Goal: Task Accomplishment & Management: Complete application form

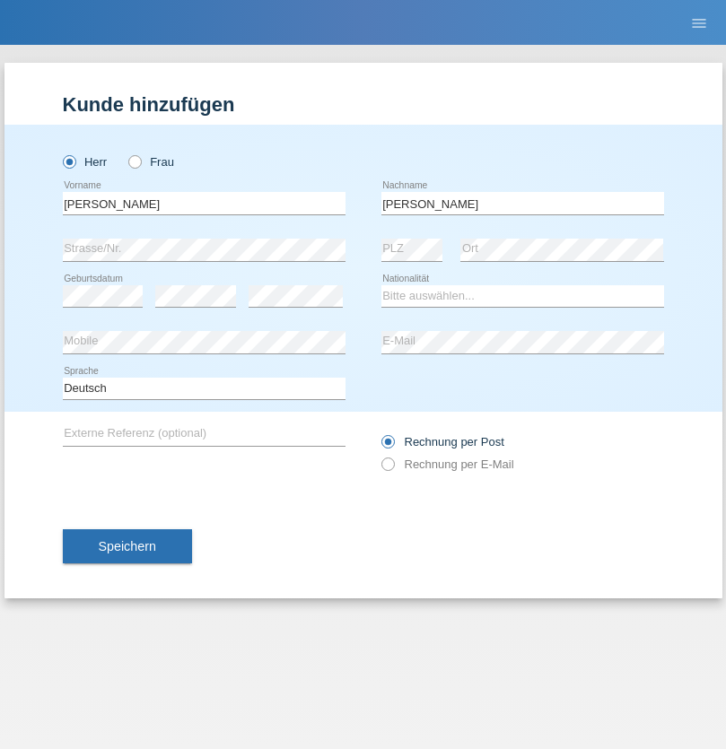
type input "[PERSON_NAME]"
select select "ES"
select select "C"
select select "25"
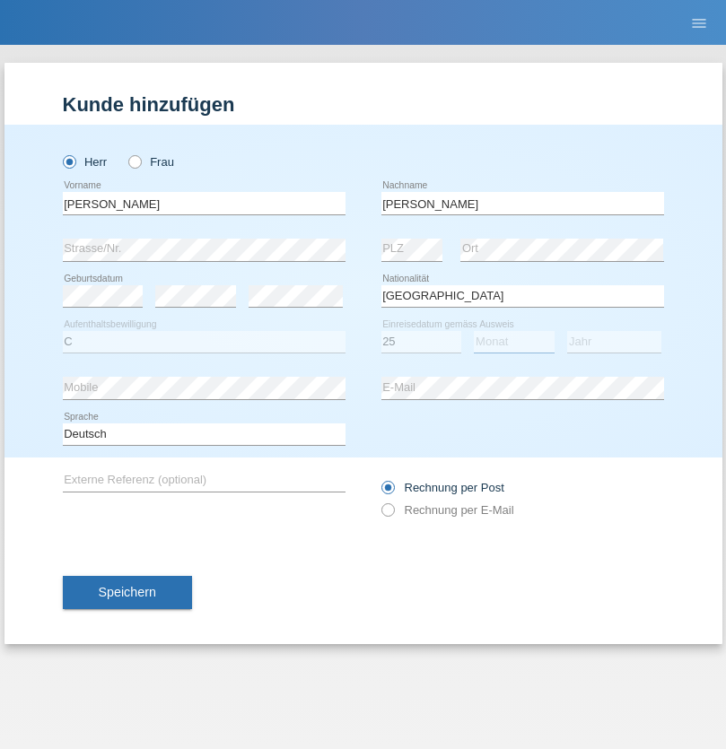
select select "03"
select select "2021"
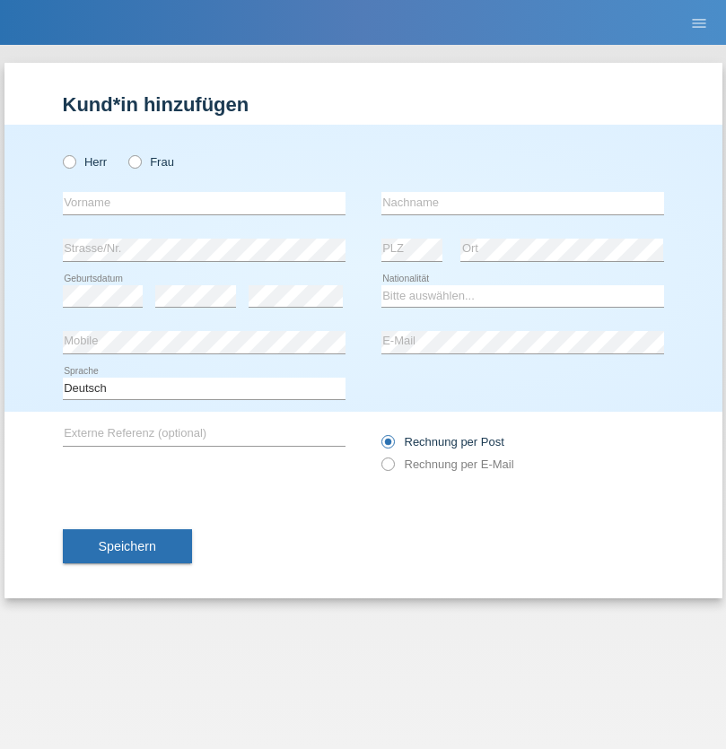
radio input "true"
click at [204, 203] on input "text" at bounding box center [204, 203] width 283 height 22
type input "firat"
click at [522, 203] on input "text" at bounding box center [522, 203] width 283 height 22
type input "kara"
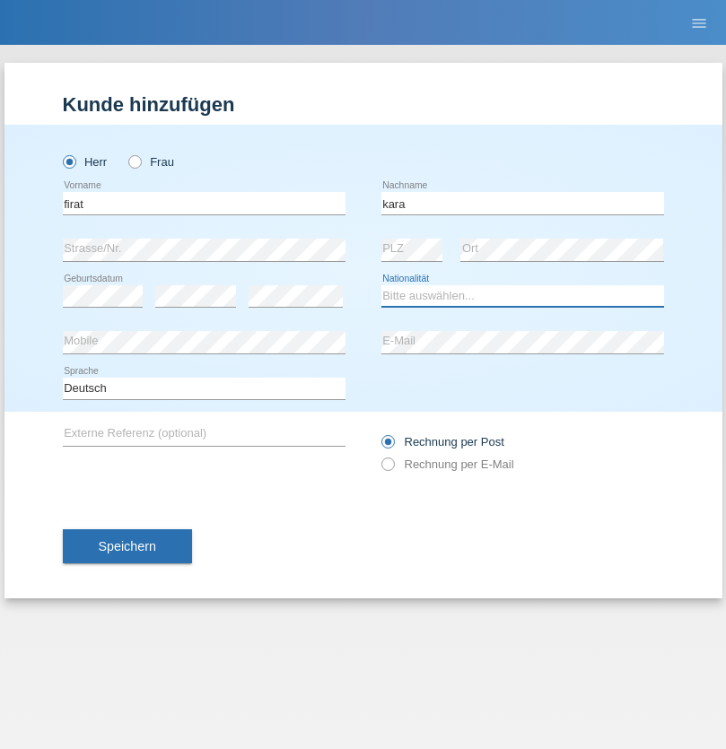
select select "CH"
